Goal: Check status: Check status

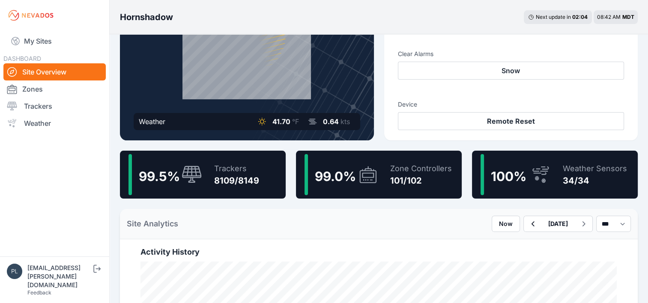
scroll to position [129, 0]
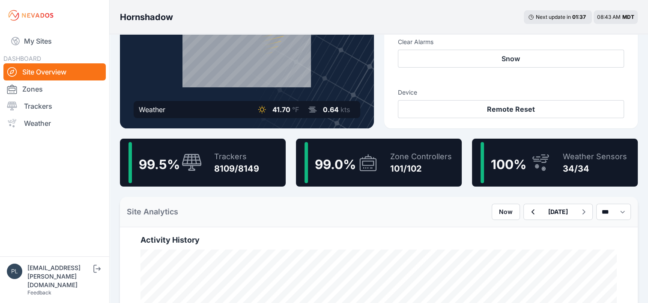
click at [247, 22] on div "Hornshadow Next update in 01 : 37 08:43 AM MDT" at bounding box center [379, 17] width 539 height 34
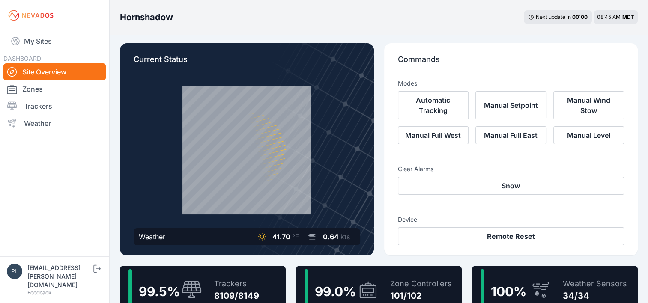
scroll to position [0, 0]
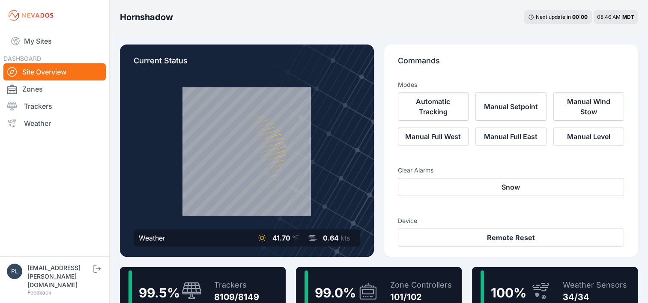
drag, startPoint x: 72, startPoint y: 91, endPoint x: 322, endPoint y: 202, distance: 274.1
click at [72, 91] on link "Zones" at bounding box center [54, 89] width 102 height 17
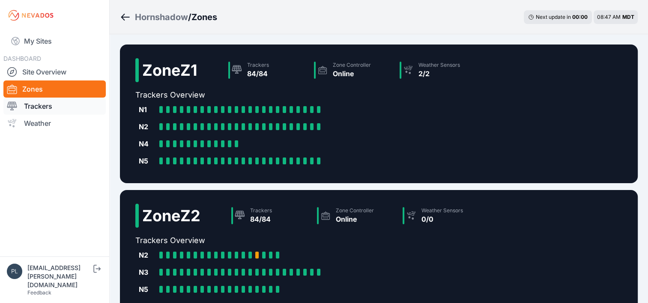
click at [52, 109] on link "Trackers" at bounding box center [54, 106] width 102 height 17
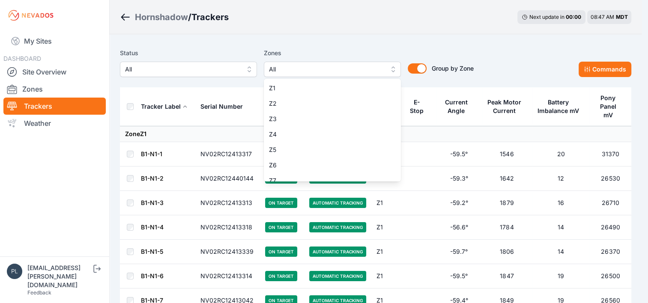
click at [374, 70] on span "All" at bounding box center [326, 69] width 115 height 10
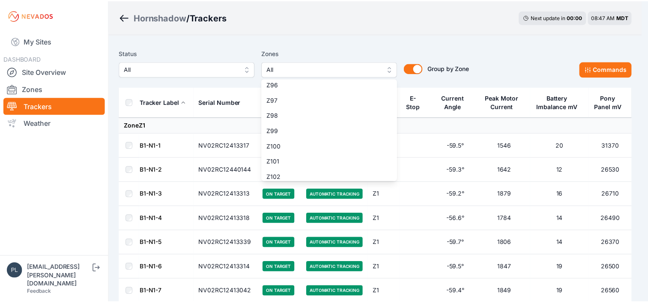
scroll to position [1474, 0]
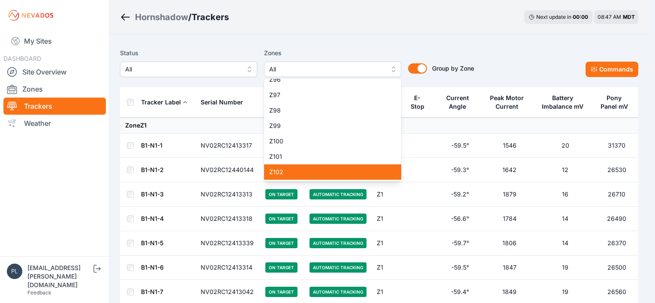
click at [317, 178] on div "Z102" at bounding box center [332, 172] width 137 height 15
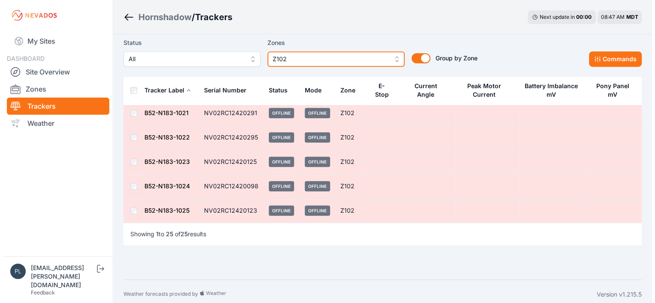
scroll to position [524, 0]
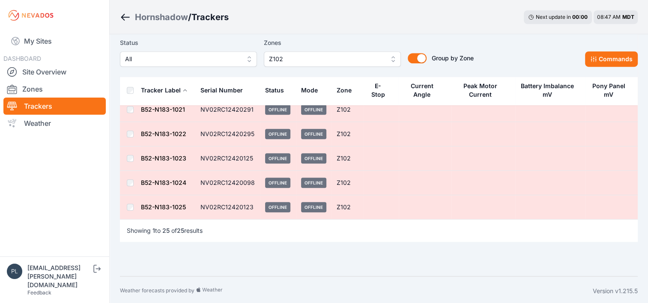
click at [329, 58] on span "Z102" at bounding box center [326, 59] width 115 height 10
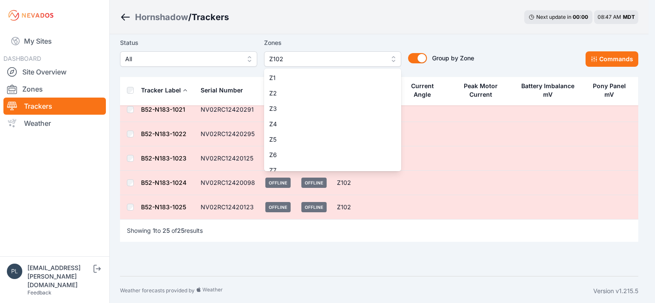
scroll to position [1472, 0]
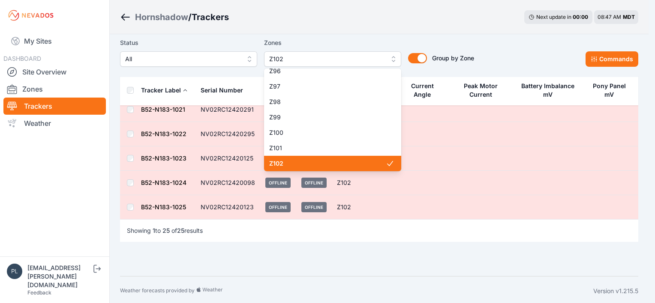
click at [369, 163] on span "Z102" at bounding box center [327, 163] width 117 height 9
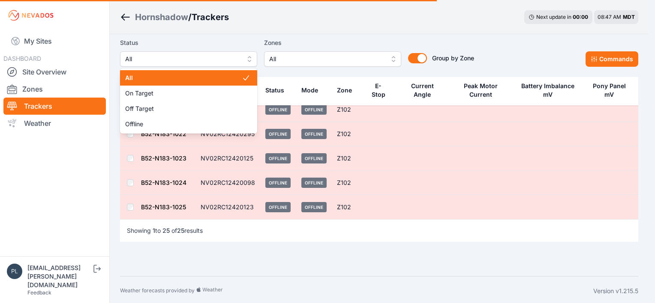
click at [232, 57] on span "All" at bounding box center [182, 59] width 115 height 10
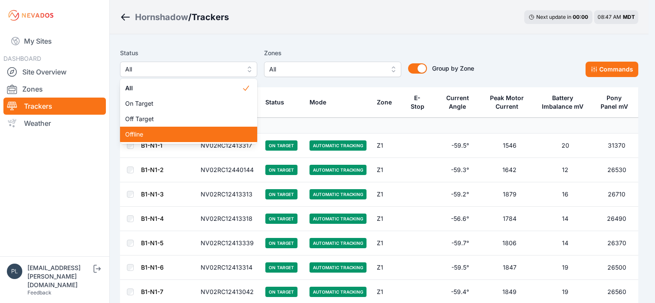
click at [172, 134] on span "Offline" at bounding box center [183, 134] width 117 height 9
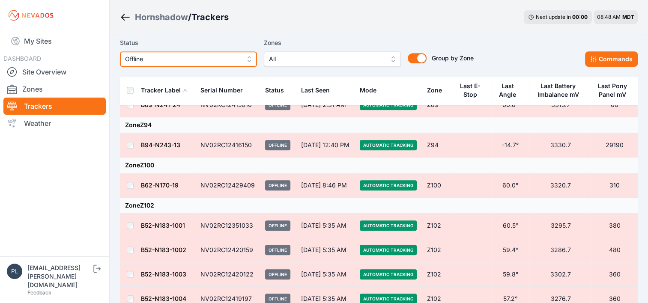
scroll to position [511, 0]
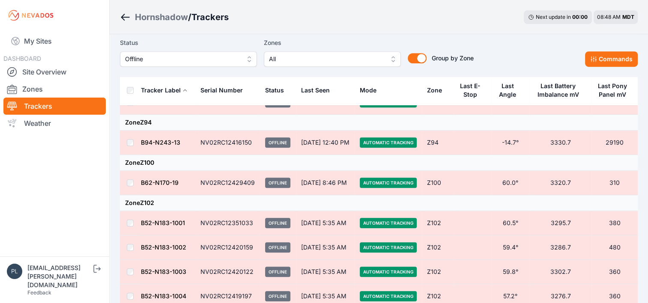
click at [173, 220] on link "B52-N183-1001" at bounding box center [163, 222] width 44 height 7
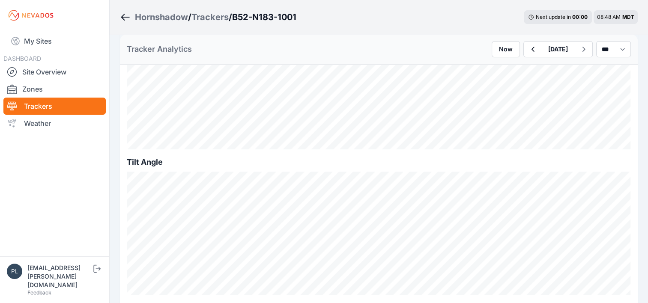
scroll to position [300, 0]
click at [50, 73] on link "Site Overview" at bounding box center [54, 71] width 102 height 17
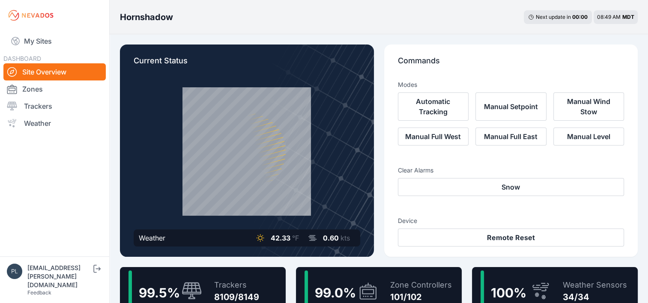
click at [96, 192] on nav "My Sites DASHBOARD Site Overview Zones Trackers Weather" at bounding box center [54, 140] width 109 height 219
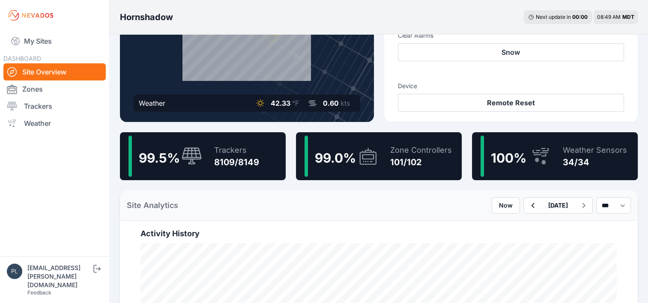
scroll to position [171, 0]
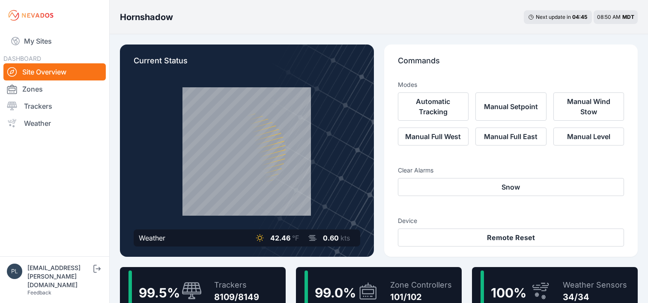
scroll to position [171, 0]
